Goal: Task Accomplishment & Management: Use online tool/utility

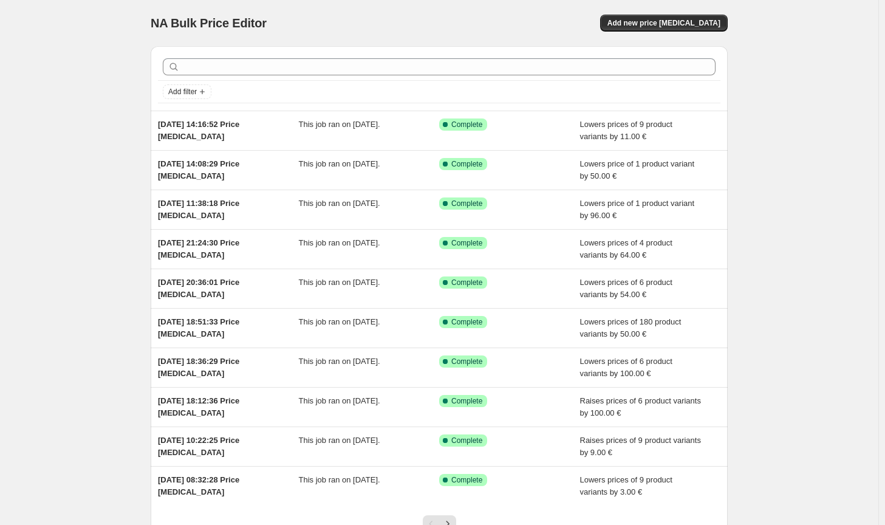
click at [646, 32] on div "NA Bulk Price Editor. This page is ready NA Bulk Price Editor Add new price [ME…" at bounding box center [439, 23] width 577 height 46
click at [648, 29] on button "Add new price [MEDICAL_DATA]" at bounding box center [664, 23] width 128 height 17
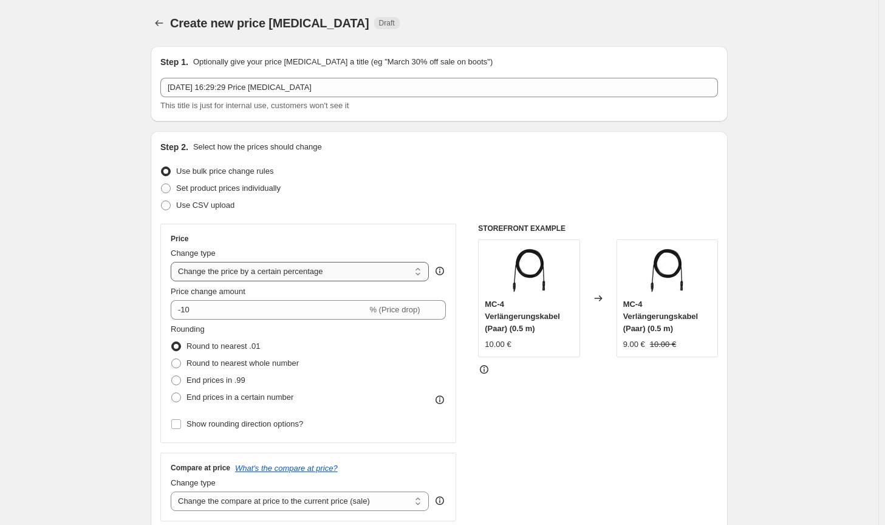
click at [324, 269] on select "Change the price to a certain amount Change the price by a certain amount Chang…" at bounding box center [300, 271] width 258 height 19
select select "by"
click at [173, 262] on select "Change the price to a certain amount Change the price by a certain amount Chang…" at bounding box center [300, 271] width 258 height 19
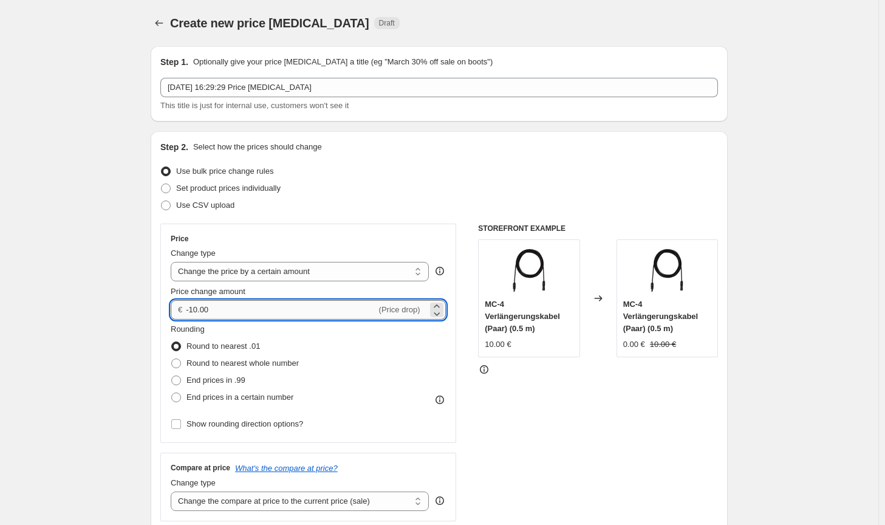
drag, startPoint x: 258, startPoint y: 303, endPoint x: 192, endPoint y: 306, distance: 65.6
click at [192, 306] on input "-10.00" at bounding box center [281, 309] width 190 height 19
type input "-50.00"
click at [222, 362] on span "Round to nearest whole number" at bounding box center [242, 362] width 112 height 9
click at [172, 359] on input "Round to nearest whole number" at bounding box center [171, 358] width 1 height 1
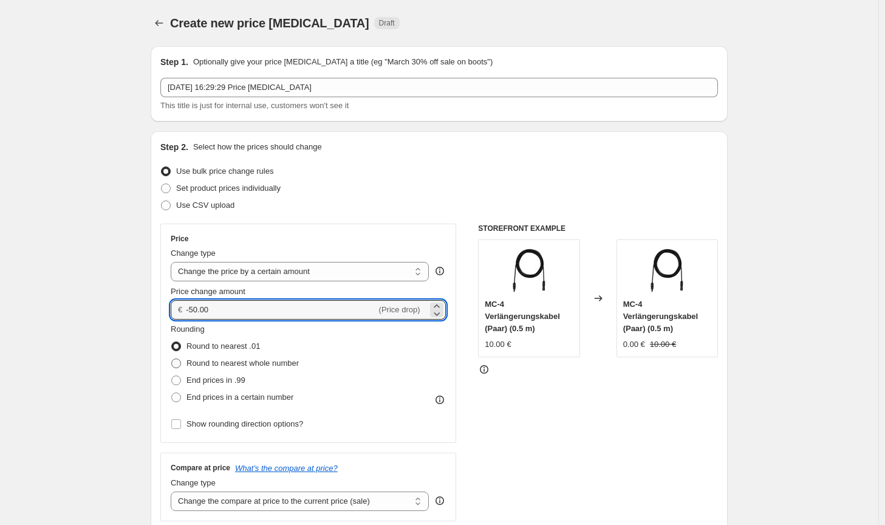
radio input "true"
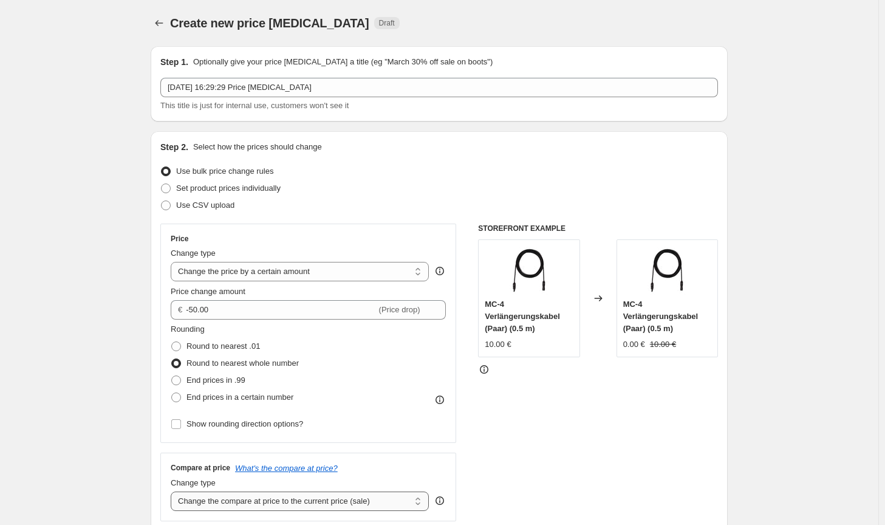
drag, startPoint x: 311, startPoint y: 499, endPoint x: 310, endPoint y: 491, distance: 7.4
click at [311, 499] on select "Change the compare at price to the current price (sale) Change the compare at p…" at bounding box center [300, 500] width 258 height 19
select select "no_change"
click at [173, 491] on select "Change the compare at price to the current price (sale) Change the compare at p…" at bounding box center [300, 500] width 258 height 19
click at [455, 437] on div "Price Change type Change the price to a certain amount Change the price by a ce…" at bounding box center [308, 333] width 296 height 219
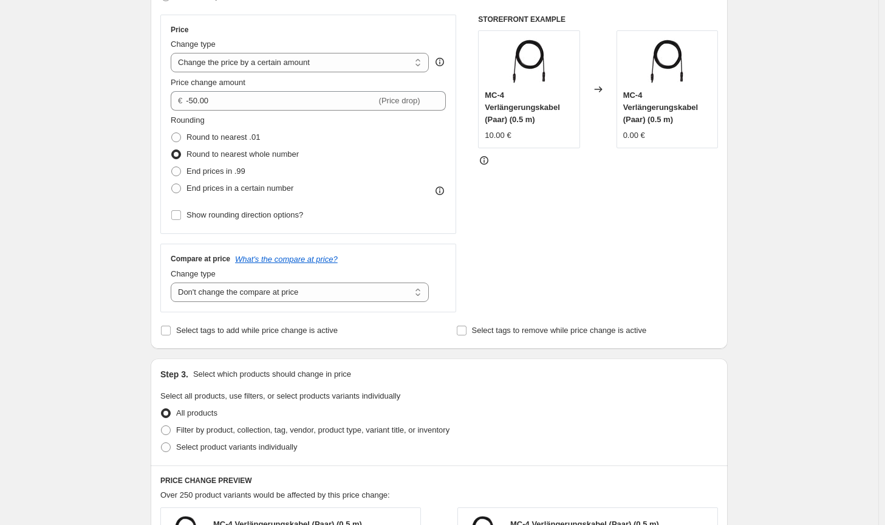
scroll to position [243, 0]
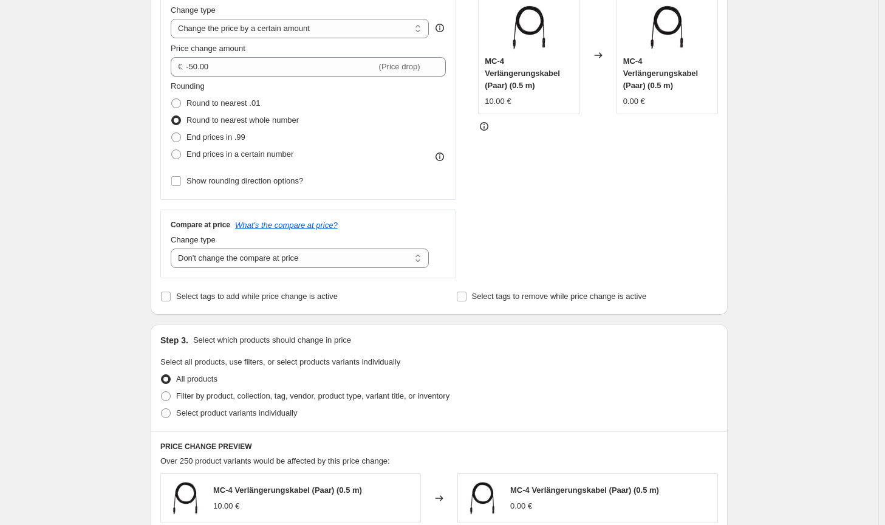
click at [411, 406] on div "Select product variants individually" at bounding box center [439, 413] width 558 height 17
click at [414, 400] on span "Filter by product, collection, tag, vendor, product type, variant title, or inv…" at bounding box center [312, 395] width 273 height 9
click at [162, 392] on input "Filter by product, collection, tag, vendor, product type, variant title, or inv…" at bounding box center [161, 391] width 1 height 1
radio input "true"
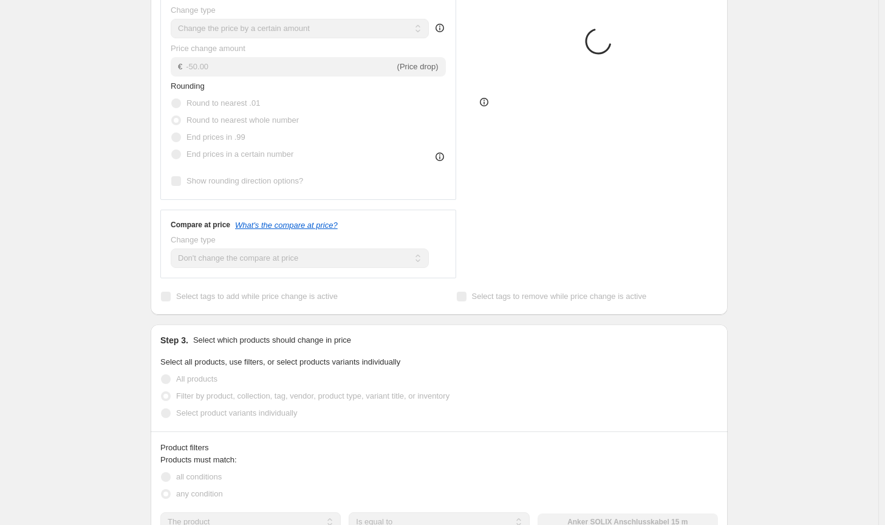
scroll to position [425, 0]
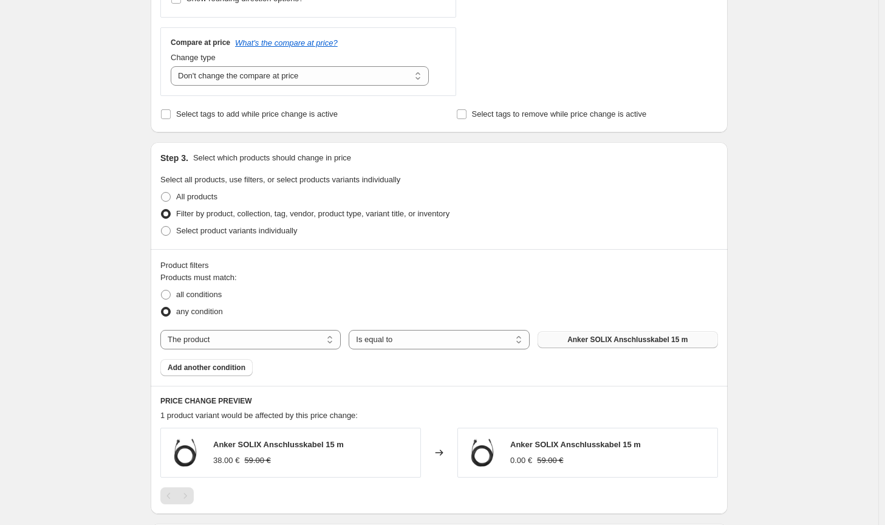
click at [598, 337] on span "Anker SOLIX Anschlusskabel 15 m" at bounding box center [627, 340] width 120 height 10
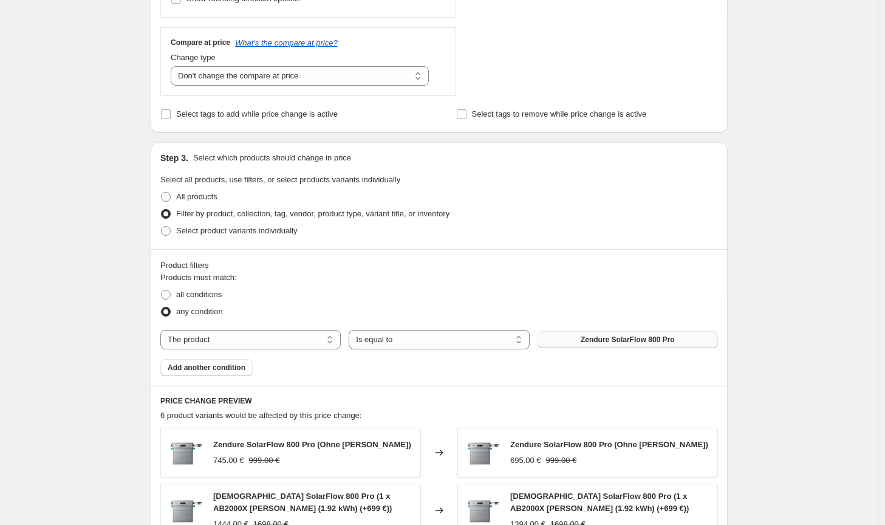
scroll to position [121, 0]
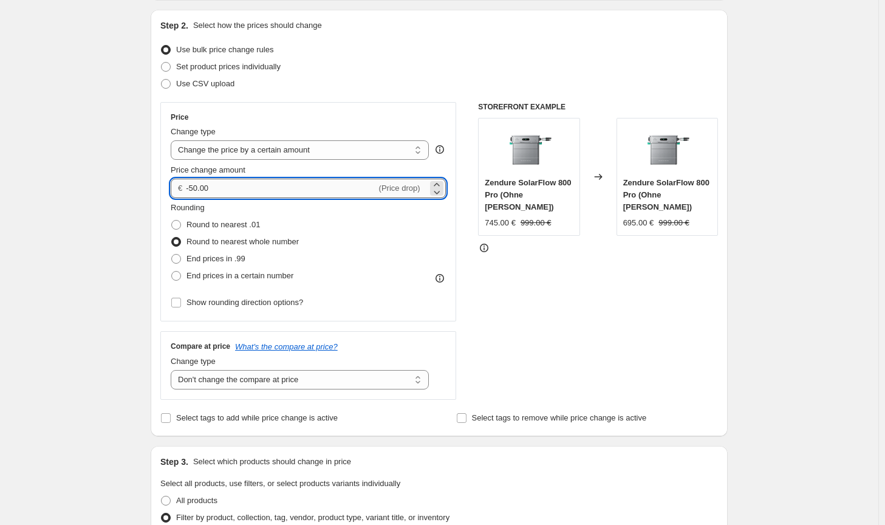
click at [193, 185] on input "-50.00" at bounding box center [281, 188] width 190 height 19
click at [562, 342] on div "STOREFRONT EXAMPLE Zendure SolarFlow 800 Pro (Ohne [PERSON_NAME]) 745.00 € 999.…" at bounding box center [598, 251] width 240 height 298
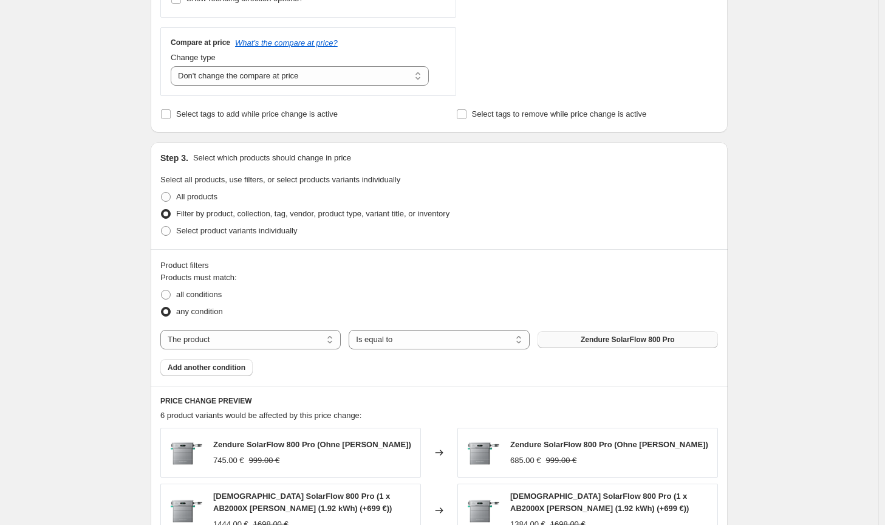
scroll to position [61, 0]
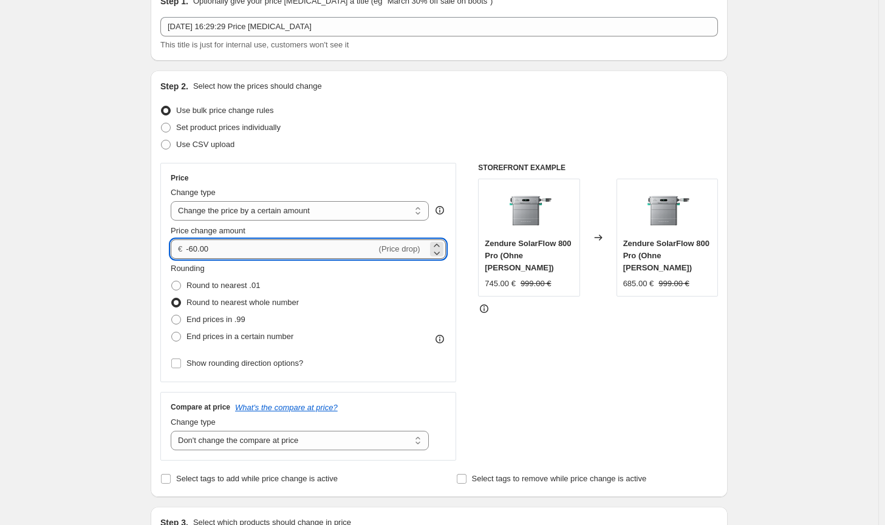
click at [199, 248] on input "-60.00" at bounding box center [281, 248] width 190 height 19
type input "-63.00"
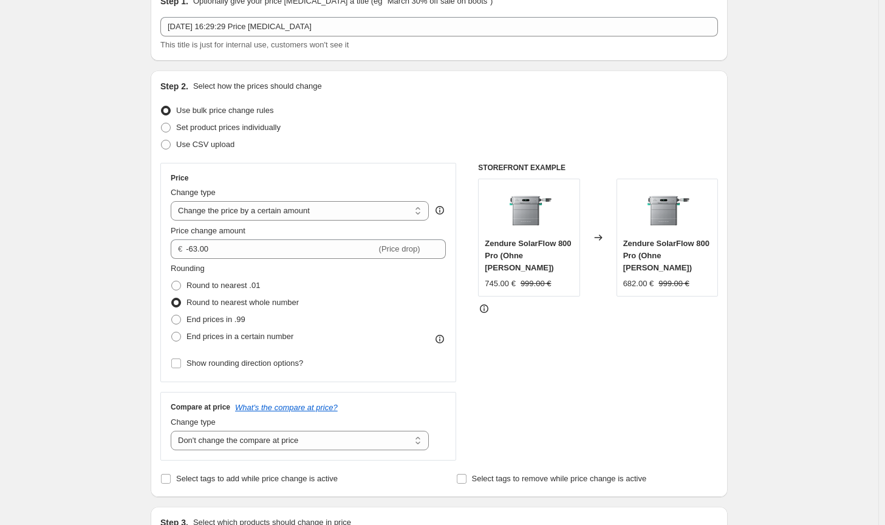
click at [650, 377] on div "STOREFRONT EXAMPLE Zendure SolarFlow 800 Pro (Ohne [PERSON_NAME]) 745.00 € 999.…" at bounding box center [598, 312] width 240 height 298
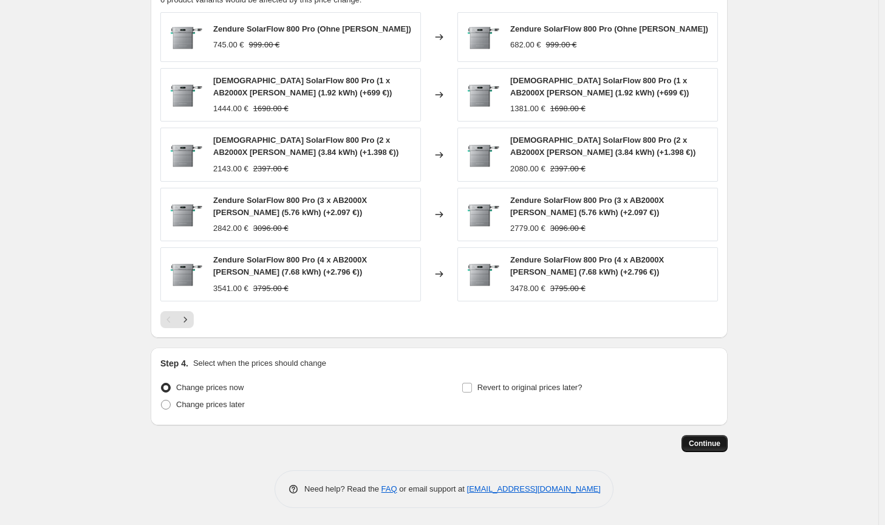
click at [705, 445] on span "Continue" at bounding box center [705, 444] width 32 height 10
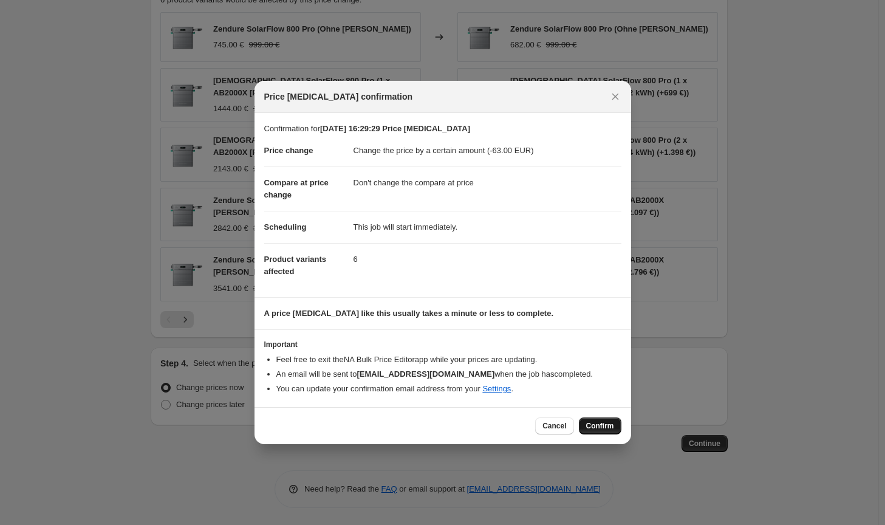
click at [614, 429] on button "Confirm" at bounding box center [600, 425] width 43 height 17
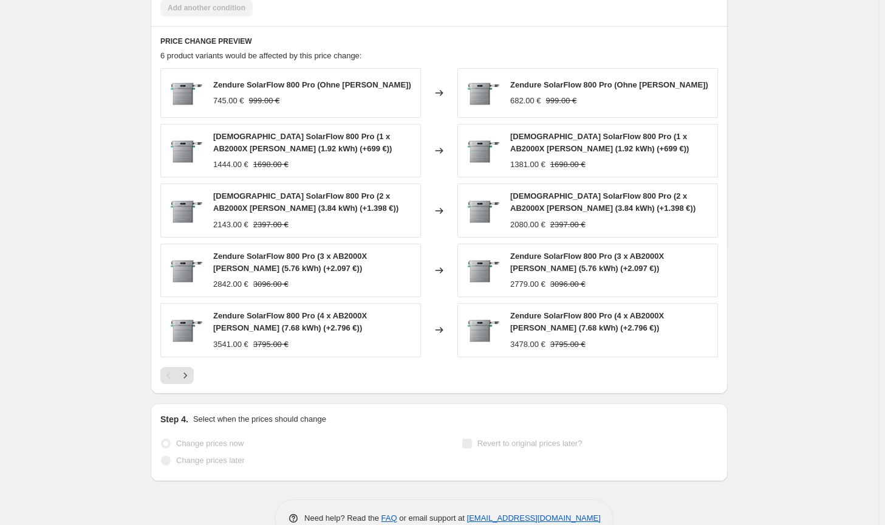
scroll to position [872, 0]
select select "by"
select select "no_change"
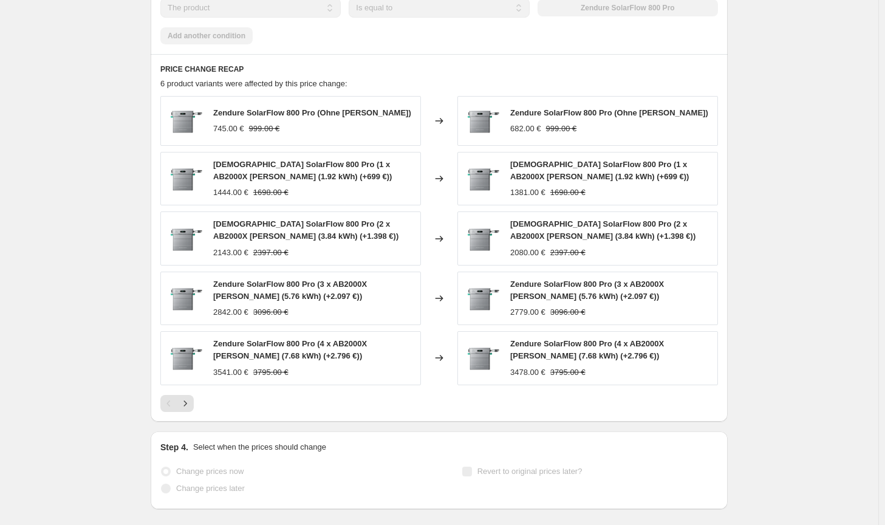
scroll to position [0, 0]
